Goal: Transaction & Acquisition: Purchase product/service

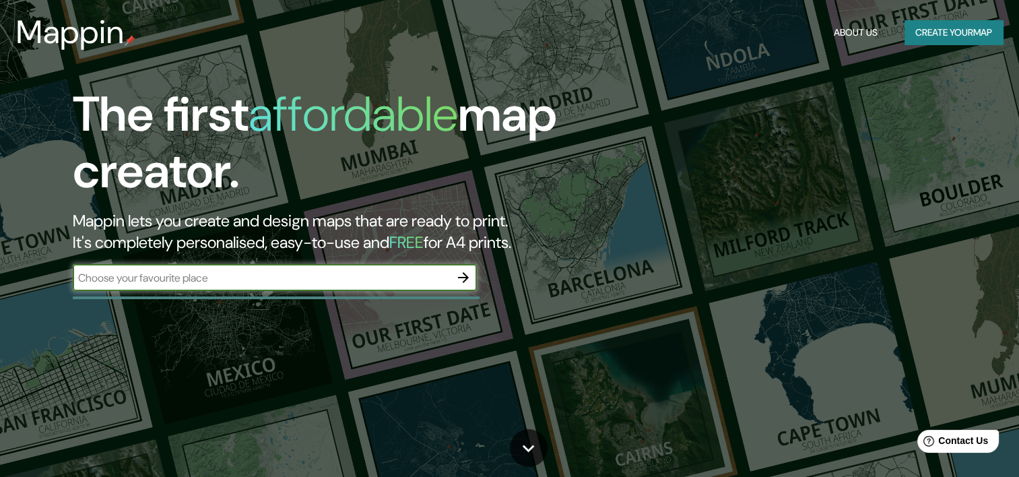
click at [264, 280] on input "text" at bounding box center [261, 277] width 377 height 15
type input "Santiago"
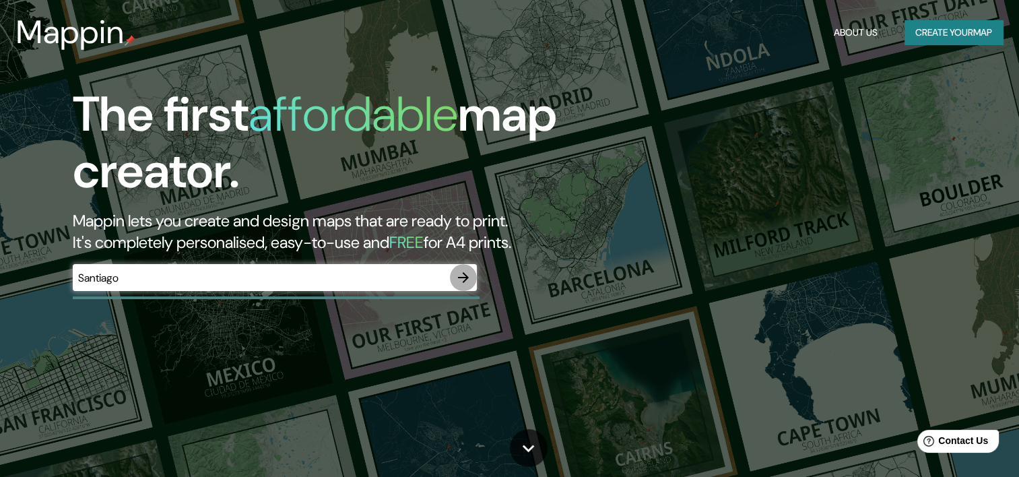
click at [471, 275] on button "button" at bounding box center [463, 277] width 27 height 27
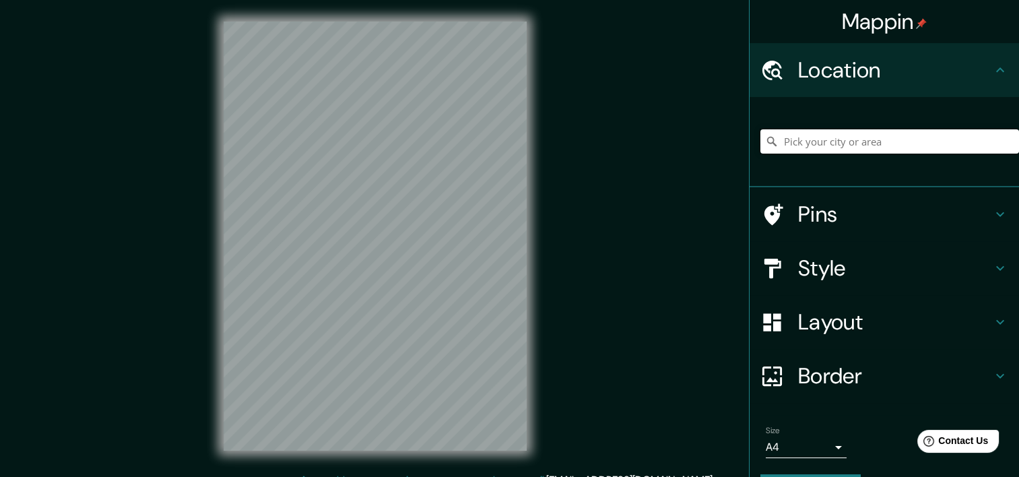
click at [801, 138] on input "Pick your city or area" at bounding box center [889, 141] width 259 height 24
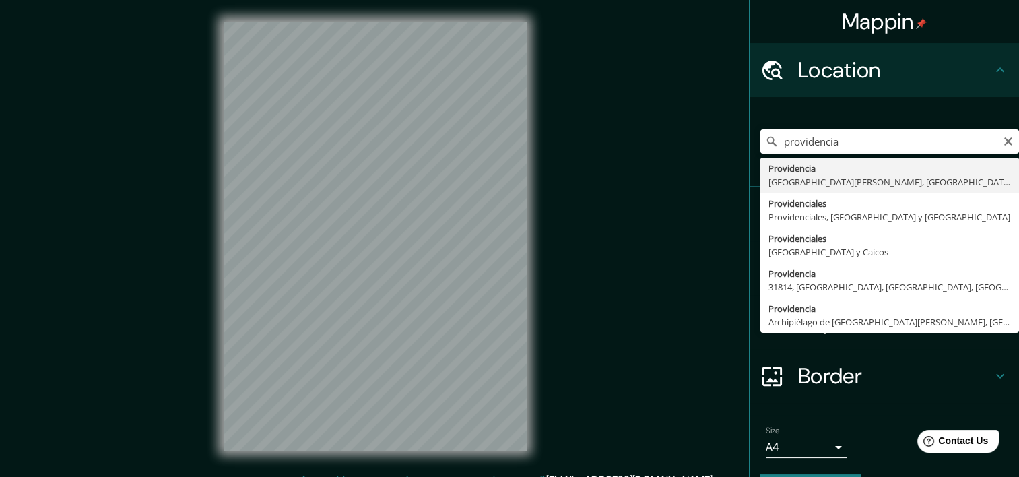
type input "Providencia, Región Metropolitana de Santiago, Chile"
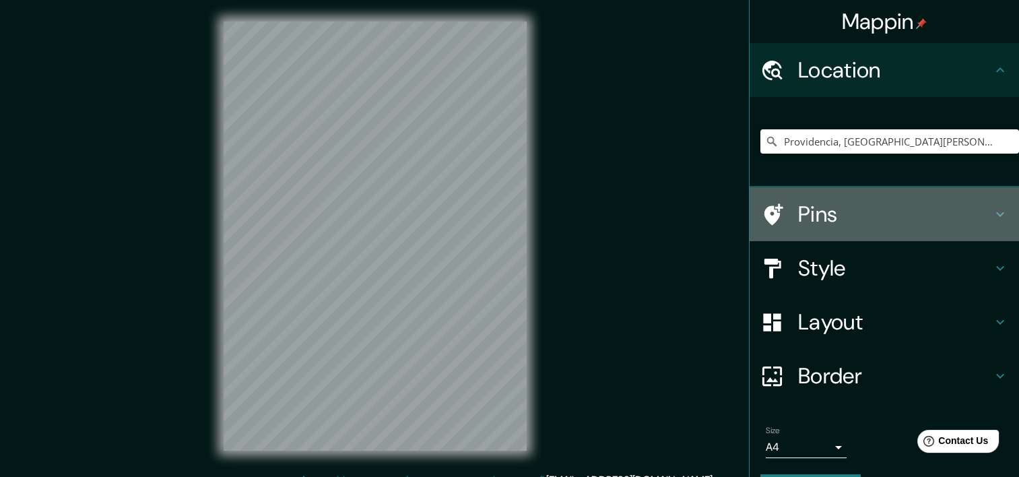
click at [834, 236] on div "Pins" at bounding box center [884, 214] width 269 height 54
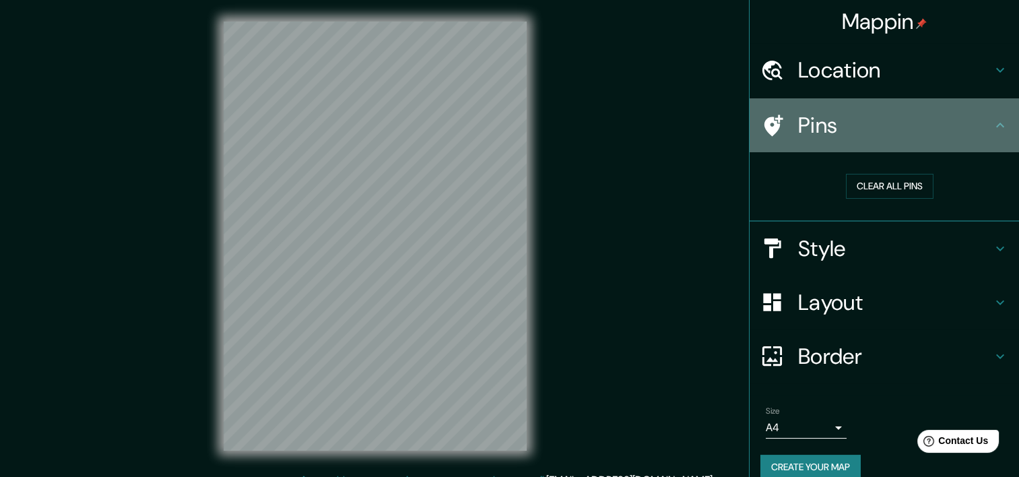
click at [851, 119] on h4 "Pins" at bounding box center [895, 125] width 194 height 27
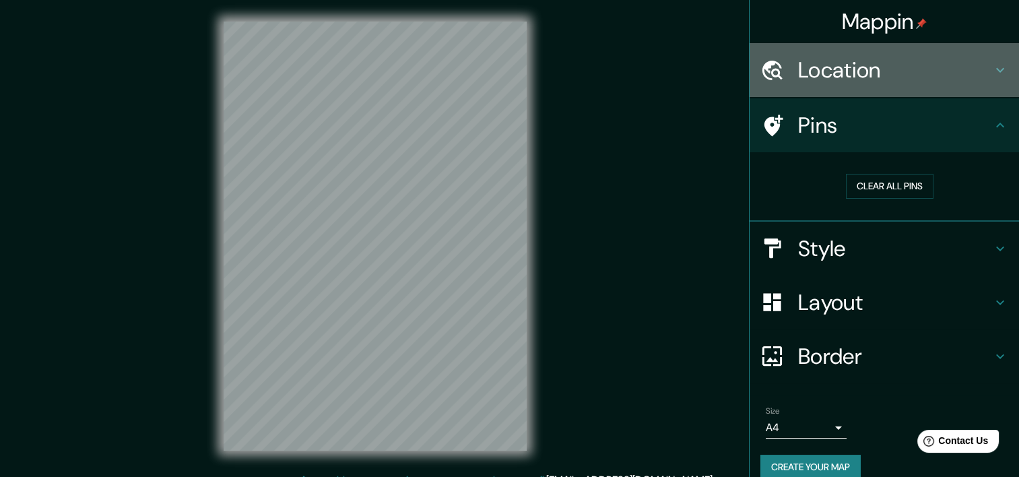
click at [847, 77] on h4 "Location" at bounding box center [895, 70] width 194 height 27
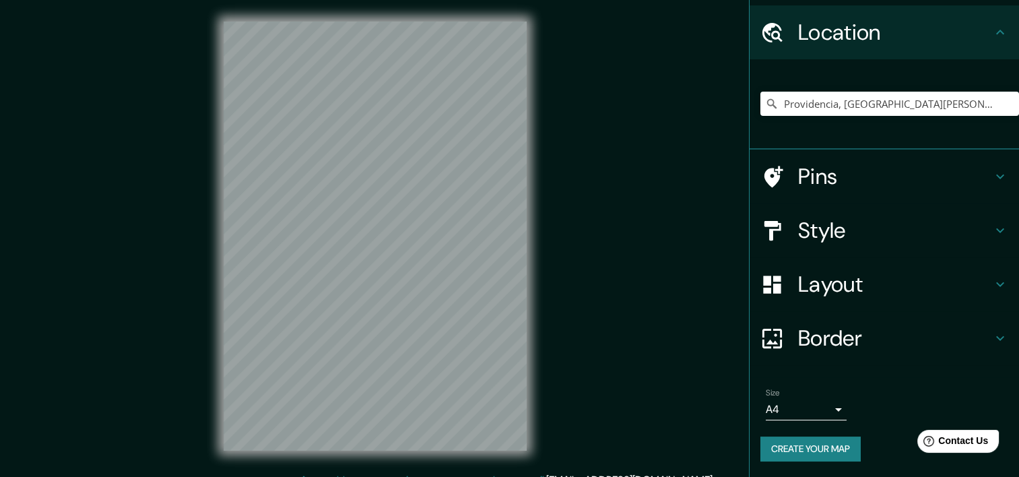
scroll to position [37, 0]
click at [798, 451] on button "Create your map" at bounding box center [810, 449] width 100 height 25
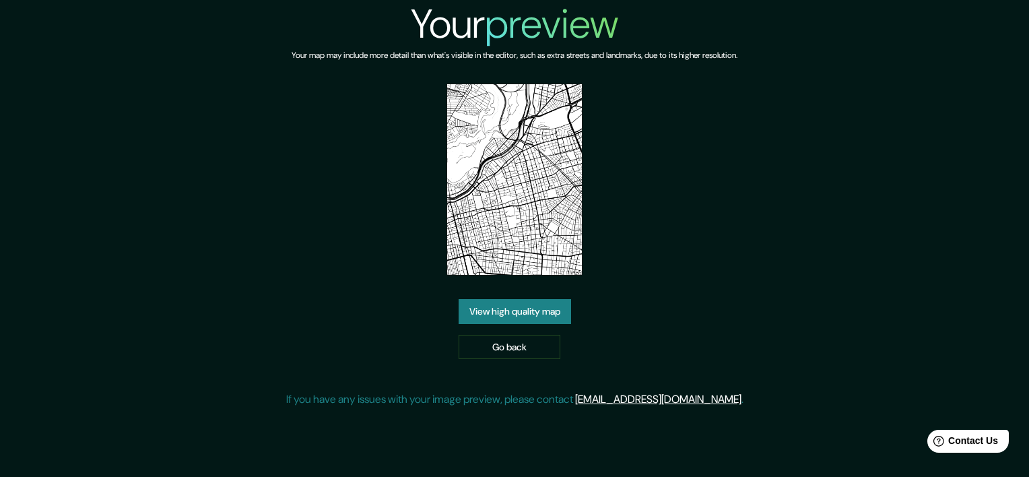
click at [522, 299] on link "View high quality map" at bounding box center [515, 311] width 112 height 25
